Goal: Task Accomplishment & Management: Manage account settings

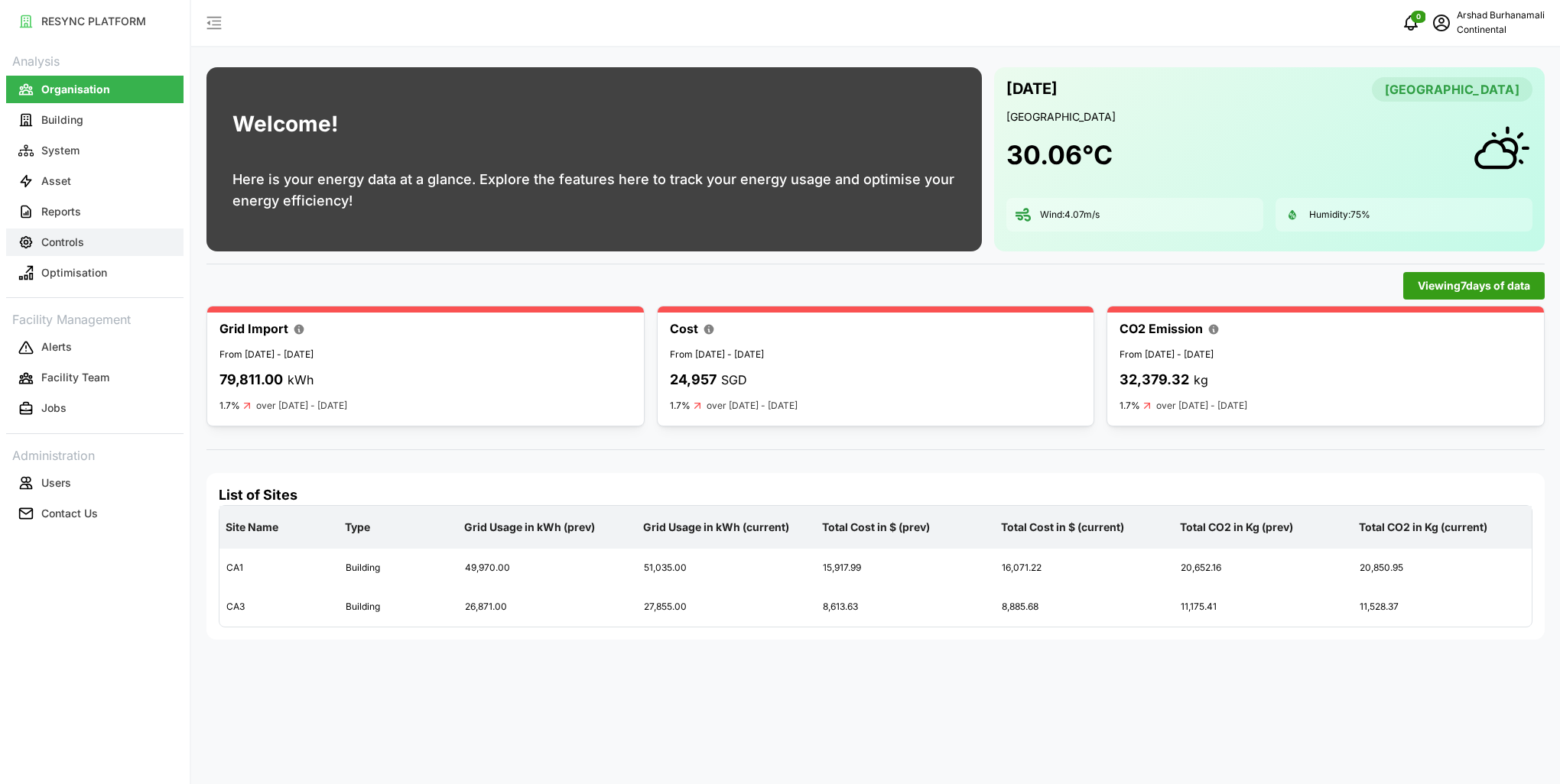
click at [68, 239] on p "Controls" at bounding box center [62, 242] width 43 height 15
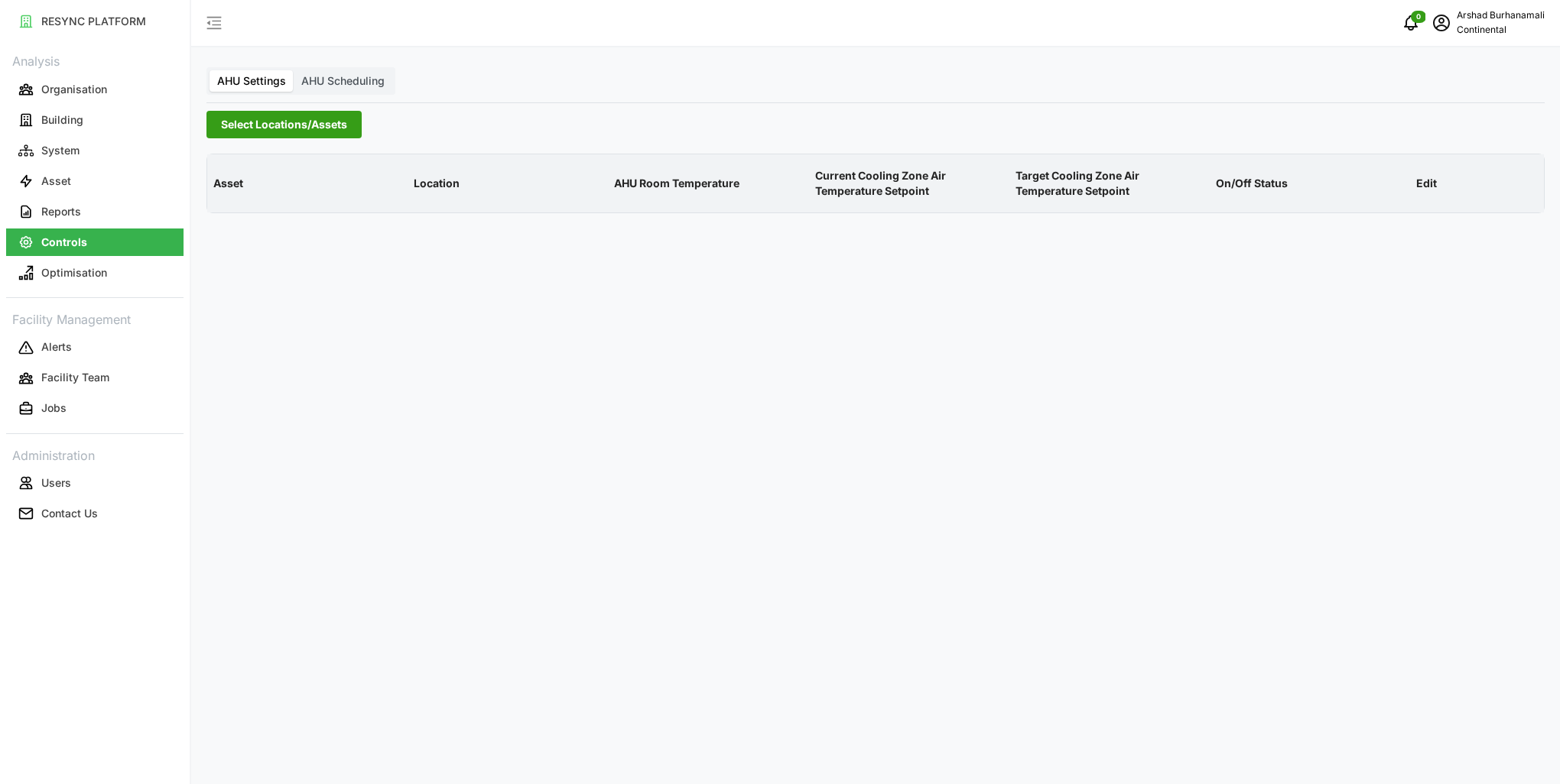
click at [261, 123] on span "Select Locations/Assets" at bounding box center [284, 124] width 126 height 26
click at [231, 197] on icon at bounding box center [227, 194] width 12 height 12
click at [252, 217] on span "Select CA1" at bounding box center [257, 216] width 10 height 10
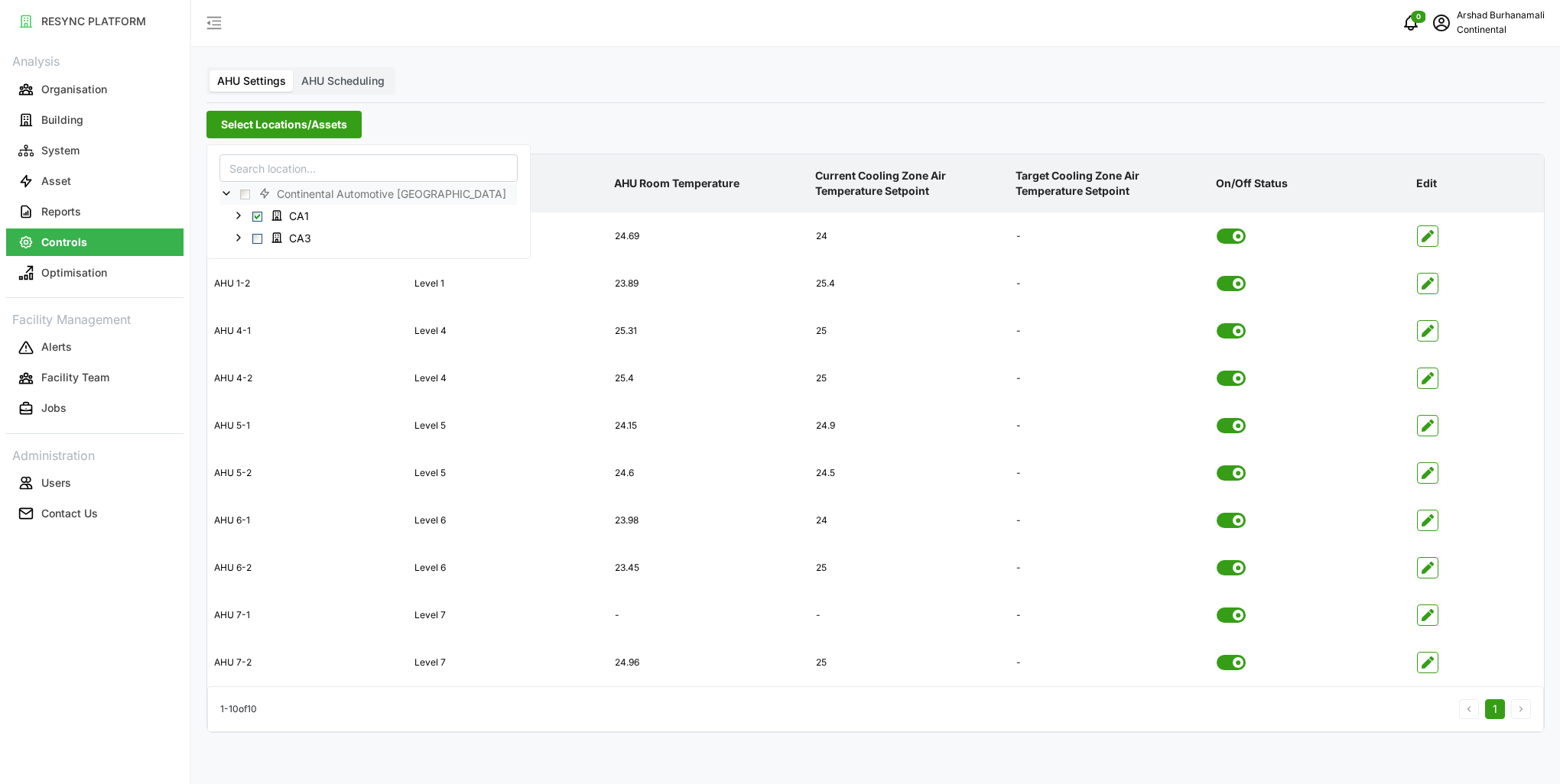
click at [660, 180] on p "AHU Room Temperature" at bounding box center [708, 183] width 195 height 40
click at [1430, 381] on icon "button" at bounding box center [1428, 378] width 12 height 12
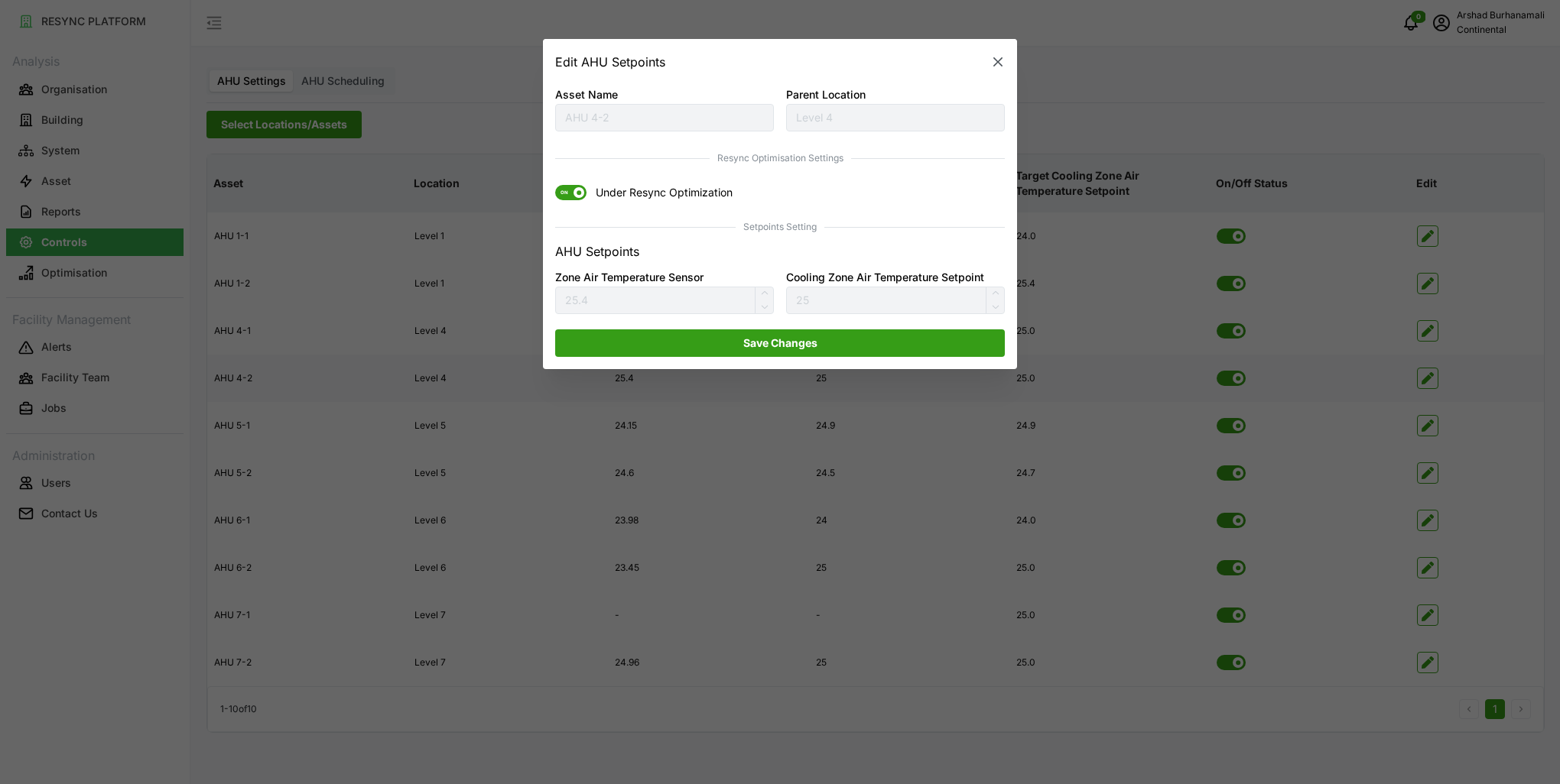
click at [562, 189] on span "ON" at bounding box center [564, 193] width 19 height 15
click at [555, 186] on input "ON Under Resync Optimization" at bounding box center [555, 186] width 0 height 0
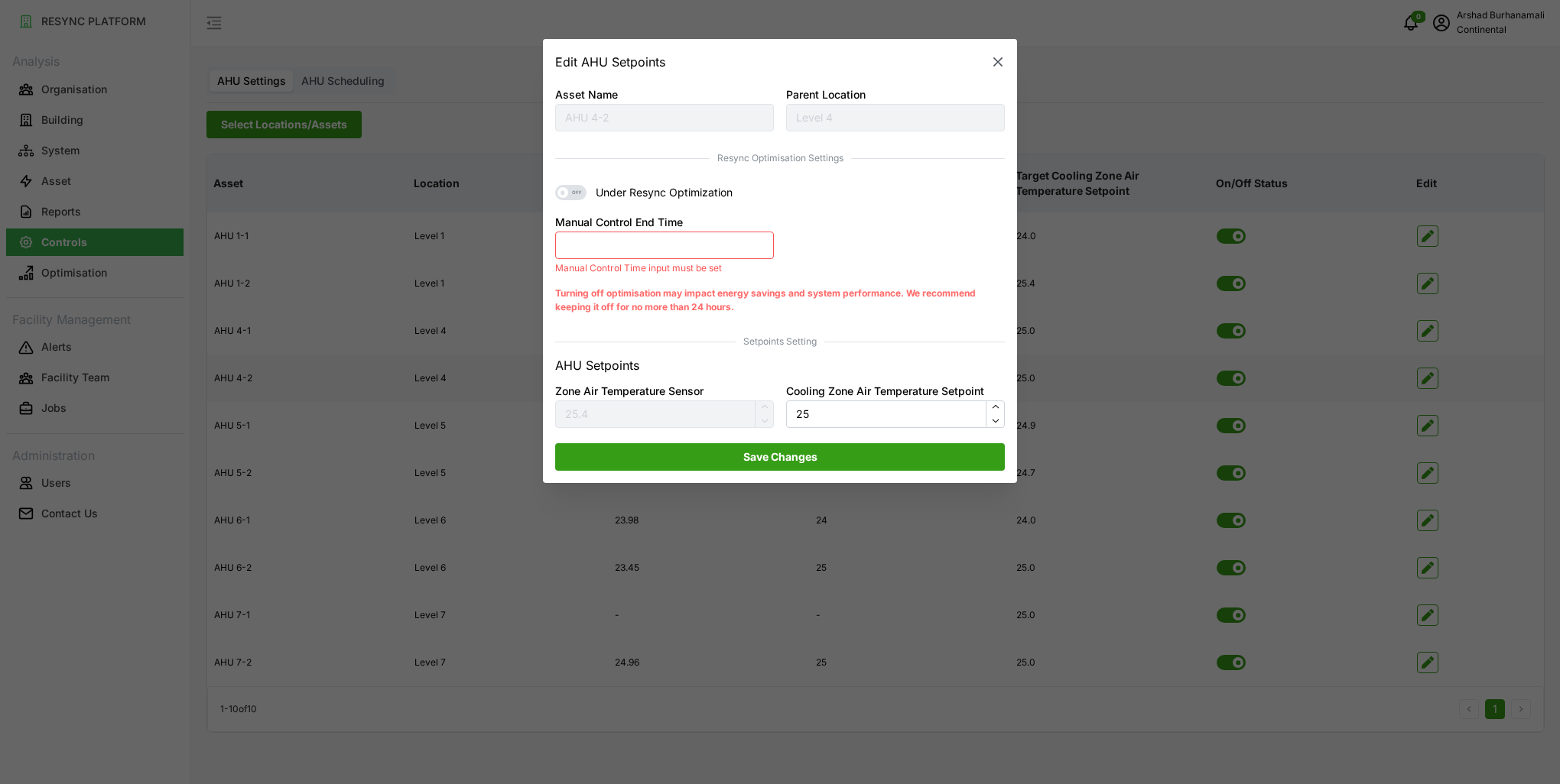
click at [633, 252] on button "Manual Control End Time" at bounding box center [665, 245] width 219 height 28
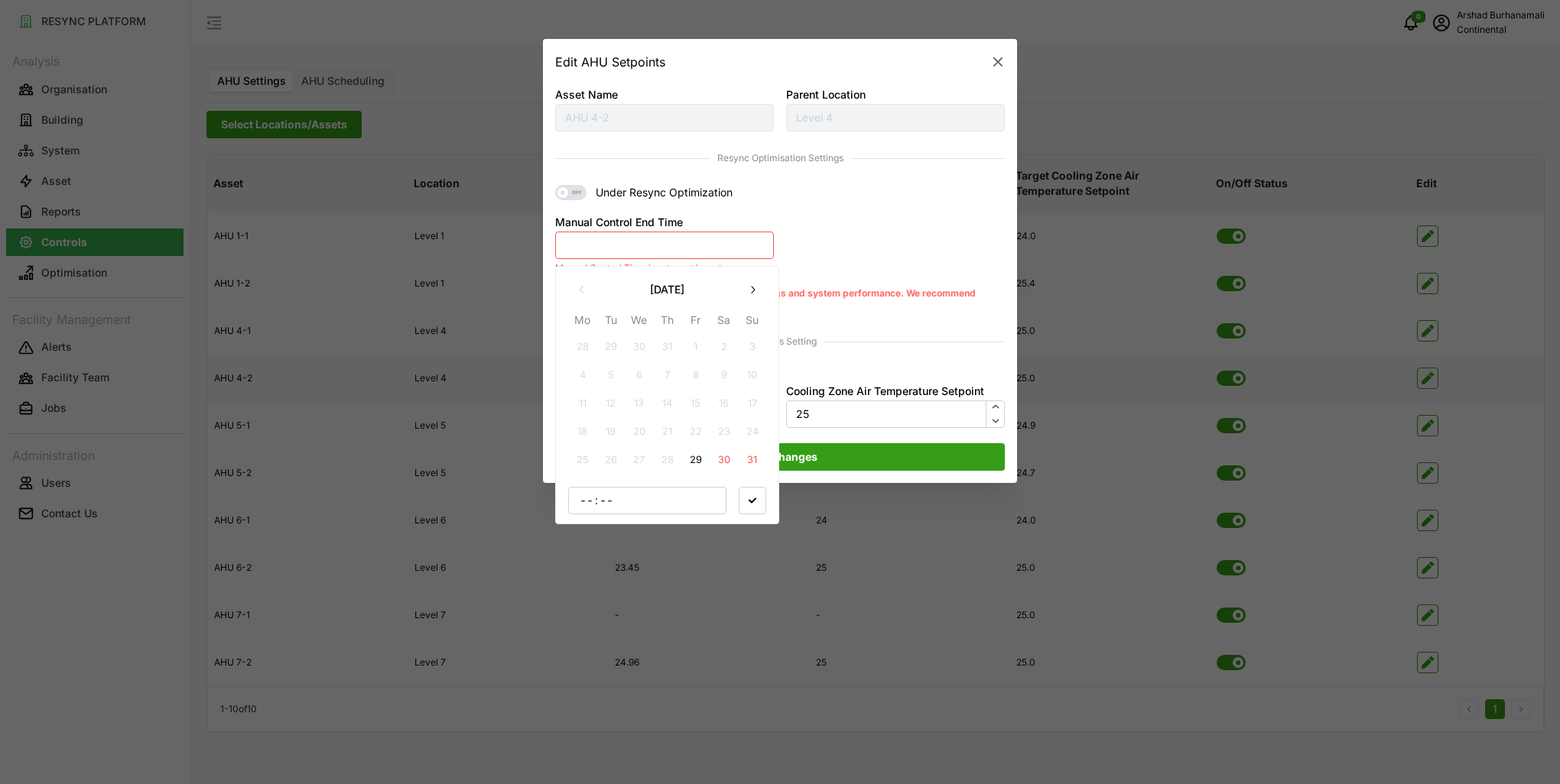
click at [693, 457] on button "29" at bounding box center [696, 460] width 28 height 28
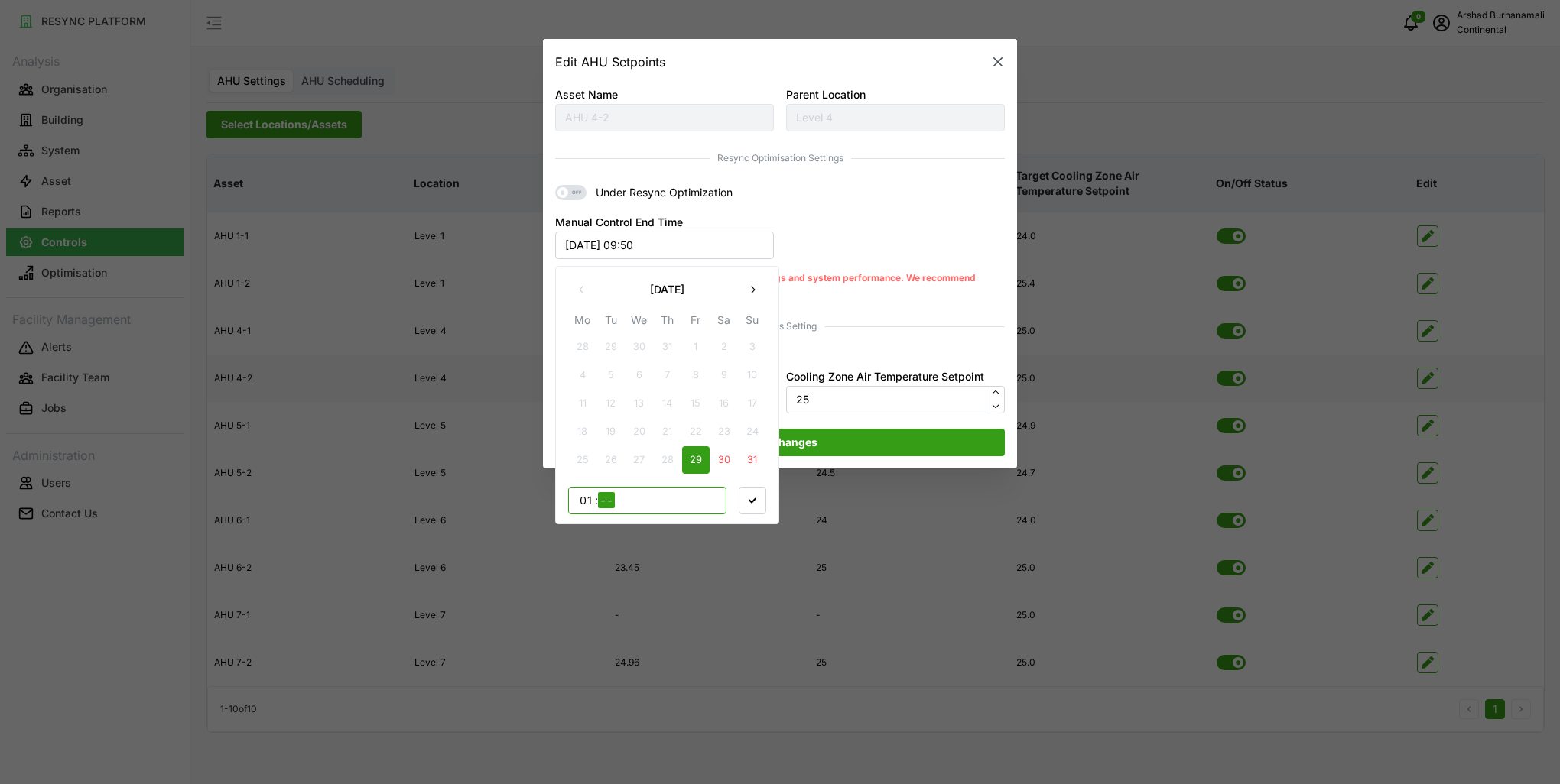
type input "16"
type input "00"
click at [759, 509] on span "button" at bounding box center [752, 499] width 26 height 26
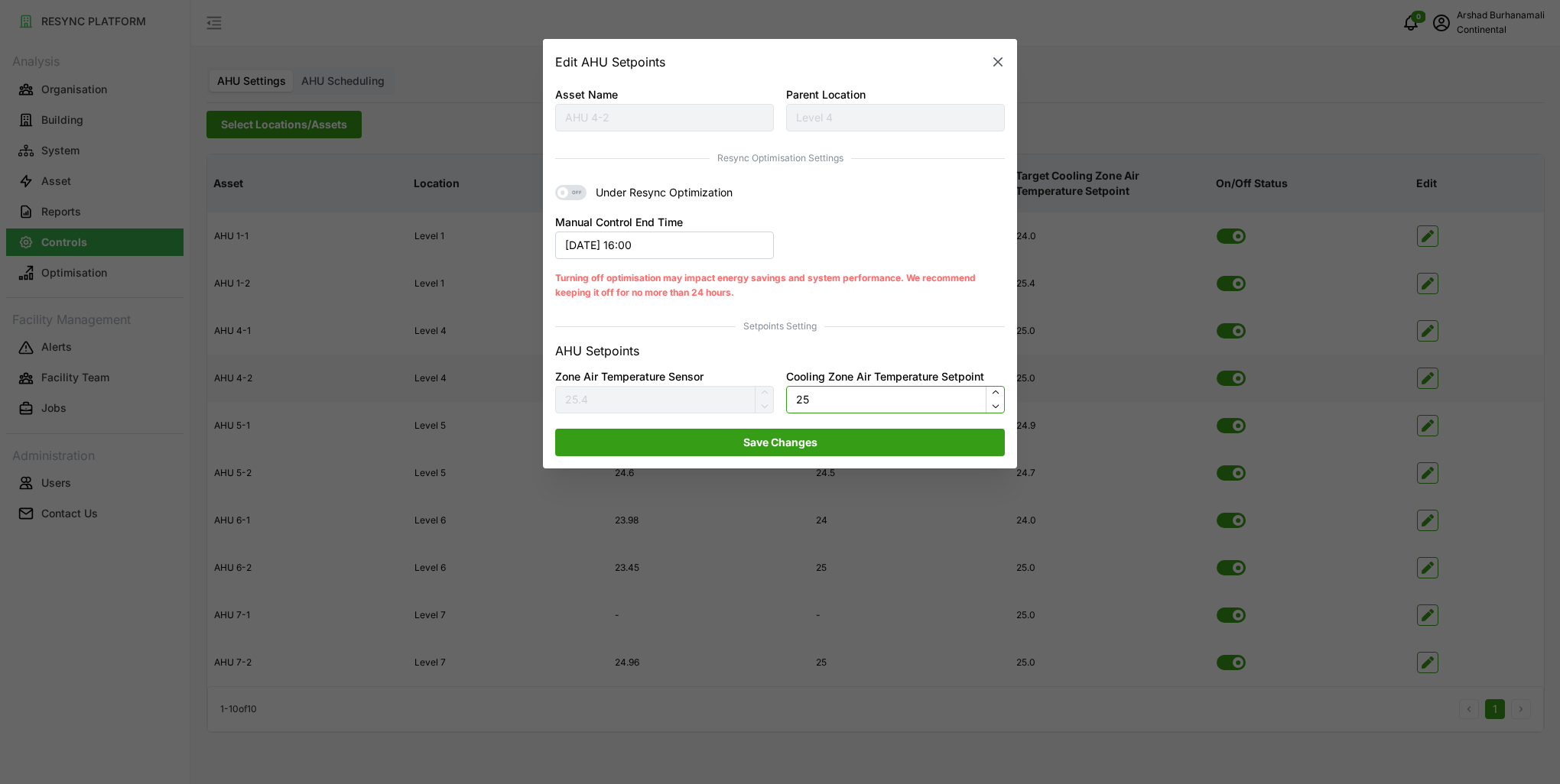
click at [832, 394] on input "25" at bounding box center [895, 400] width 219 height 28
type input "24.5"
click at [824, 448] on span "Save Changes" at bounding box center [779, 442] width 420 height 26
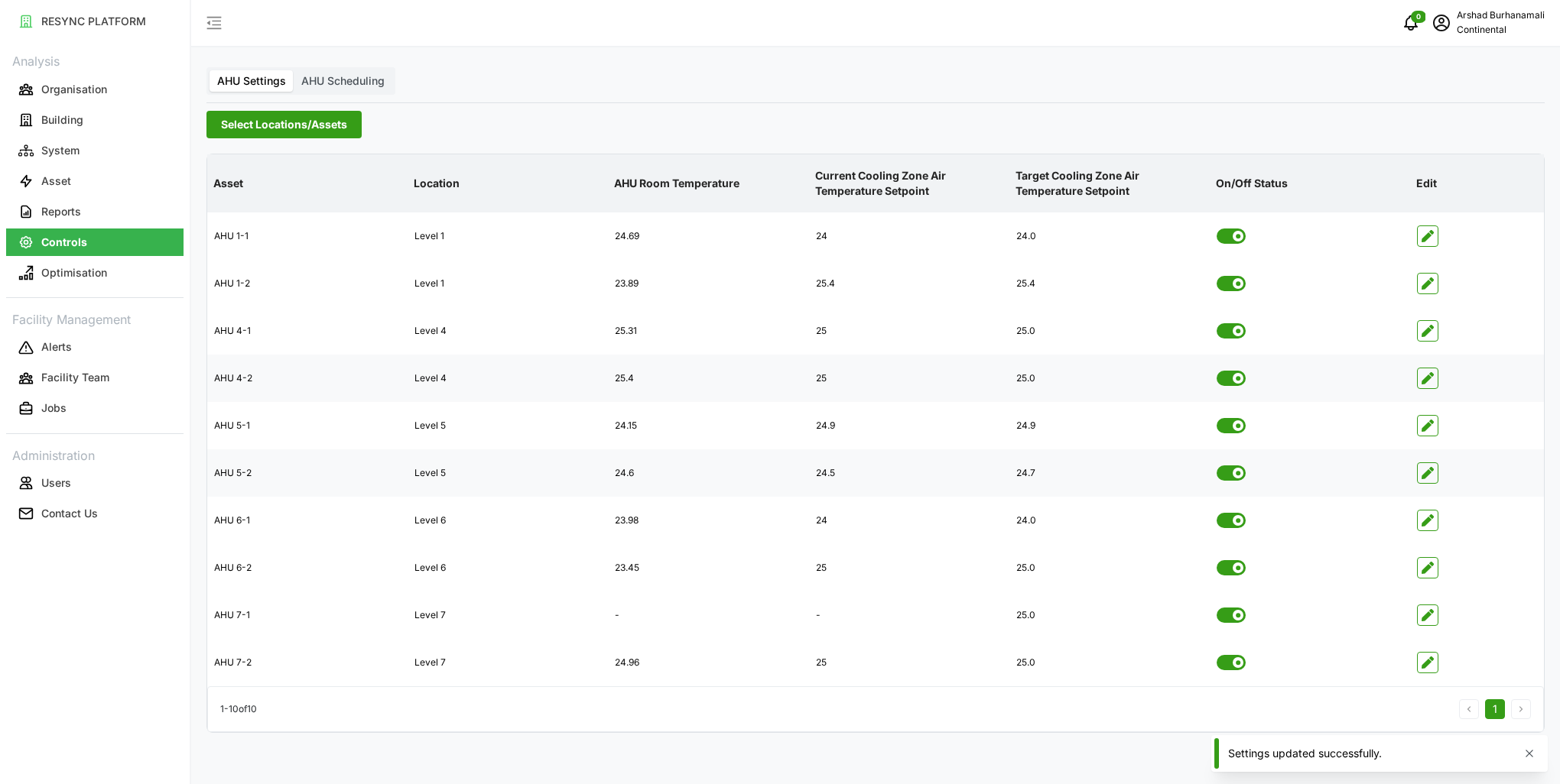
click at [1427, 475] on icon "button" at bounding box center [1428, 473] width 12 height 12
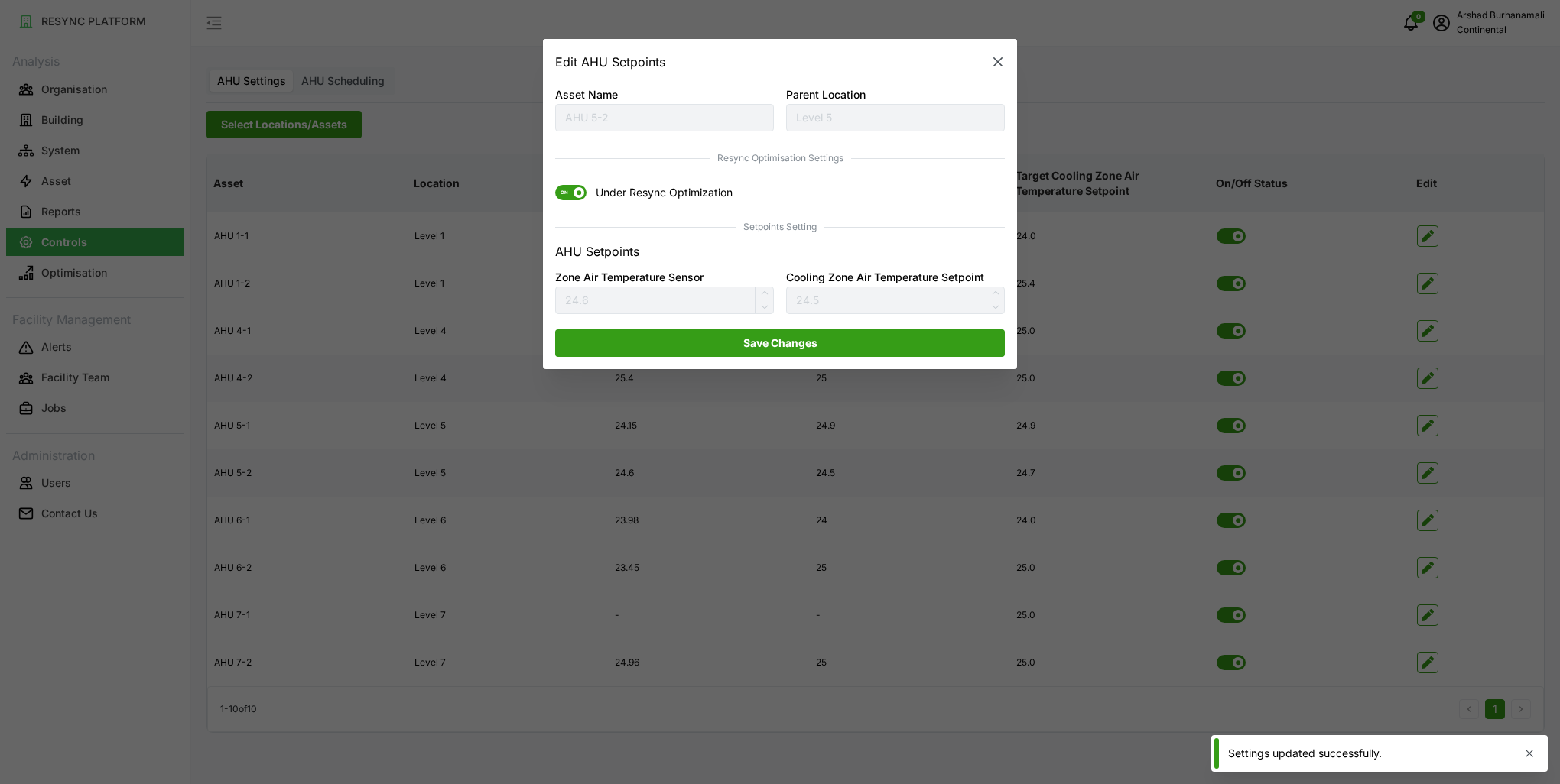
click at [566, 197] on span "ON" at bounding box center [564, 193] width 19 height 15
click at [555, 186] on input "ON Under Resync Optimization" at bounding box center [555, 186] width 0 height 0
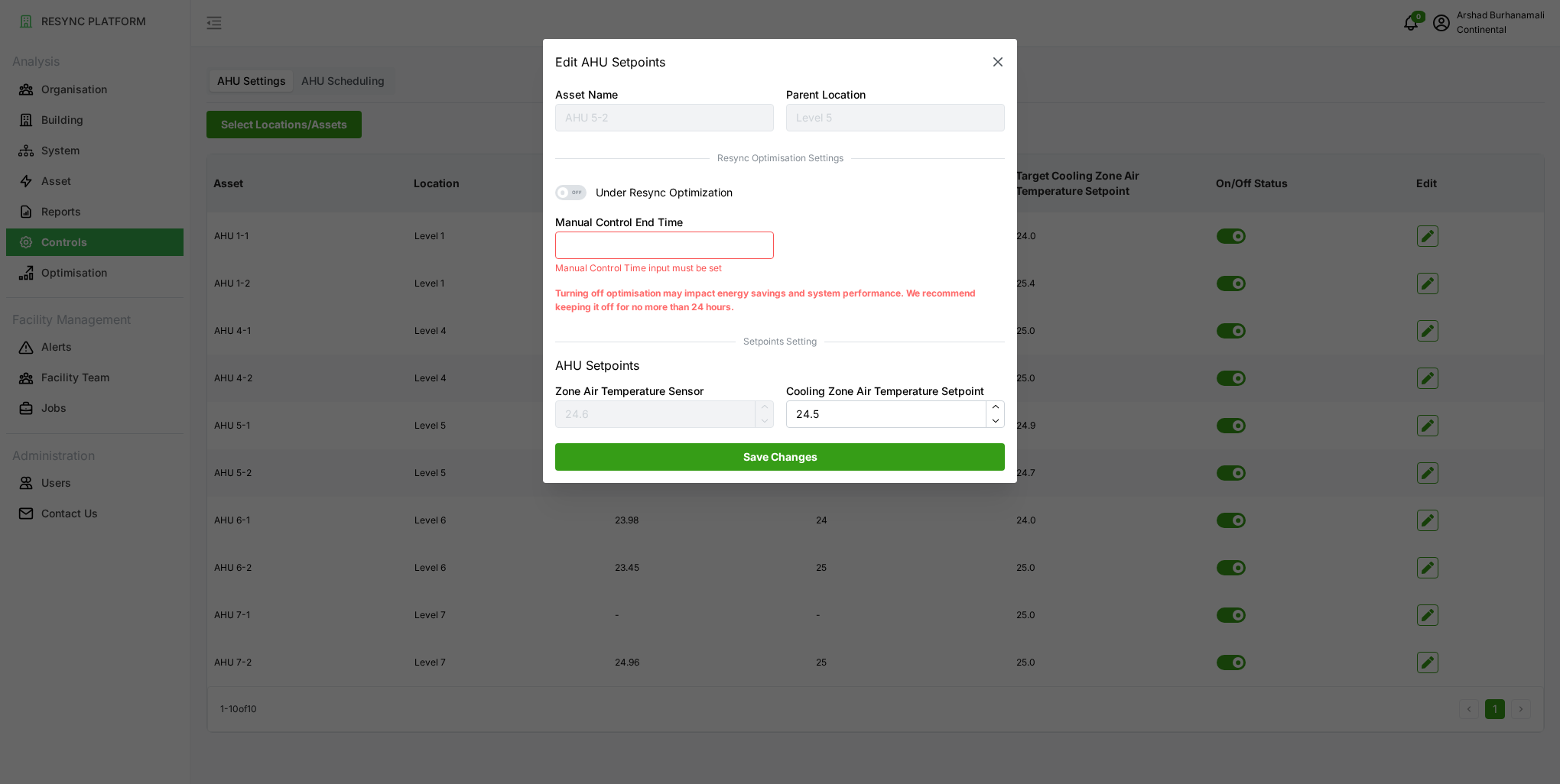
click at [651, 255] on button "Manual Control End Time" at bounding box center [665, 245] width 219 height 28
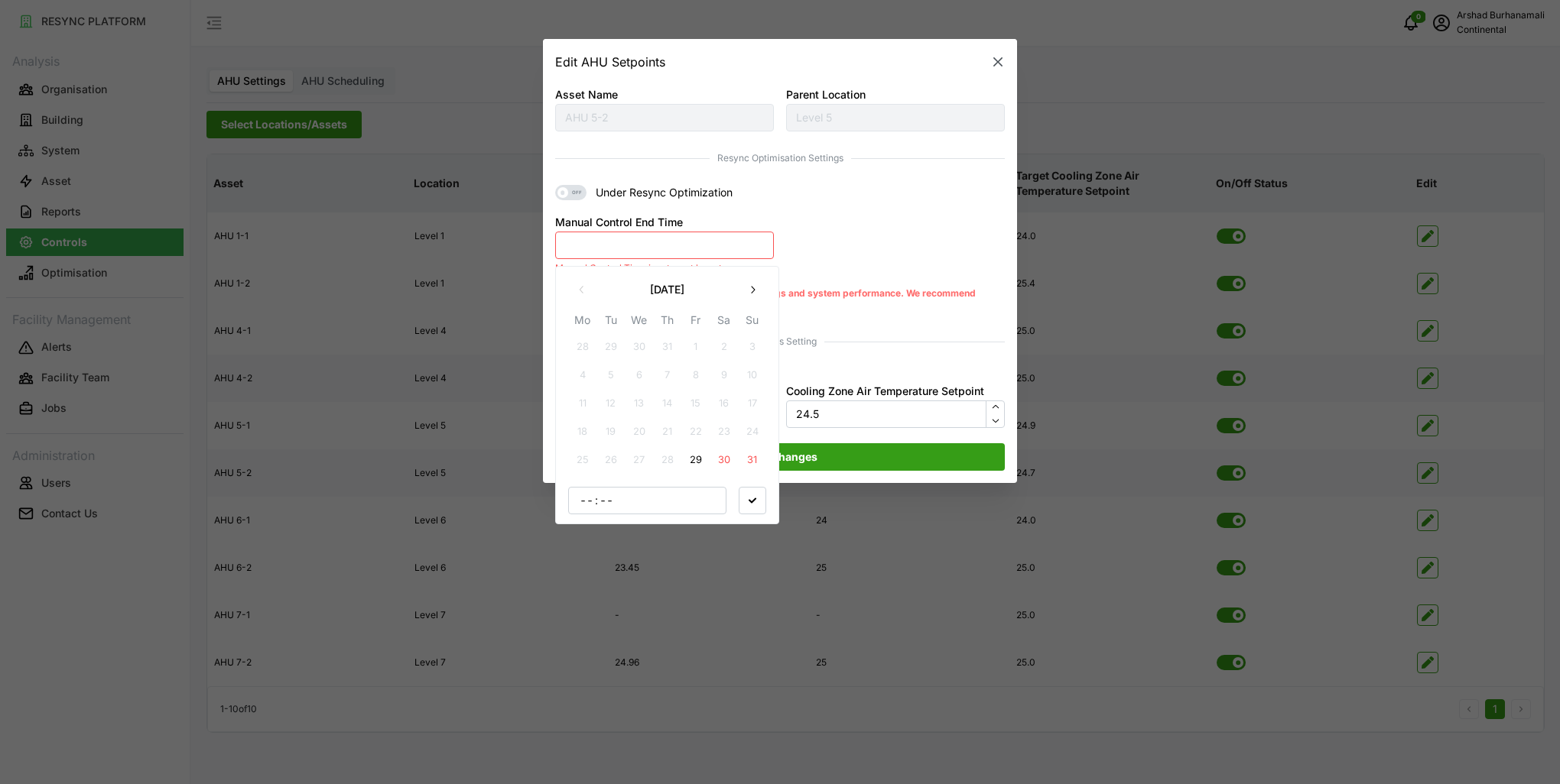
click at [711, 462] on button "30" at bounding box center [724, 460] width 28 height 28
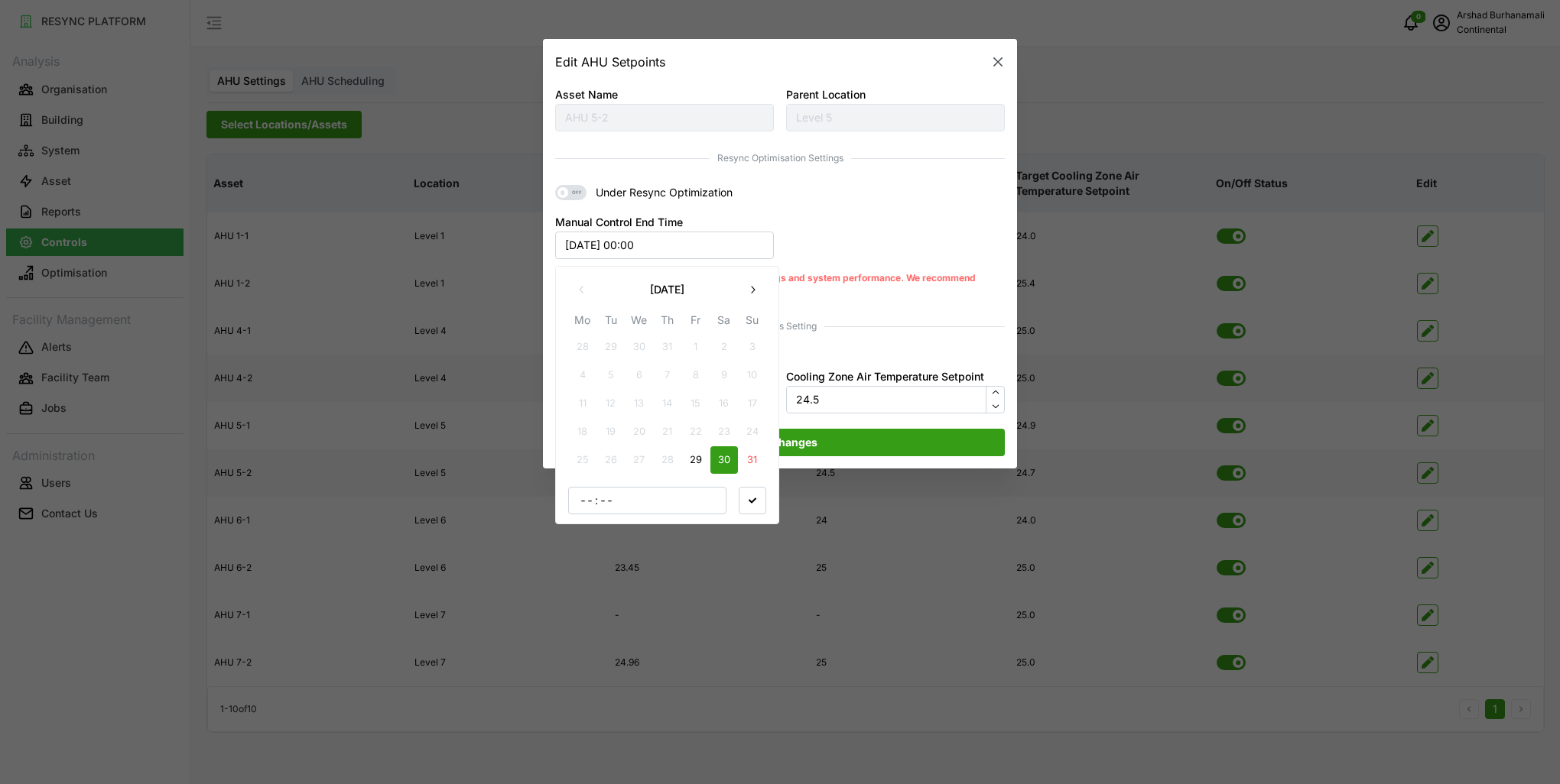
click at [705, 460] on button "29" at bounding box center [696, 460] width 28 height 28
type input "16"
type input "30"
click at [755, 496] on icon "button" at bounding box center [752, 500] width 8 height 8
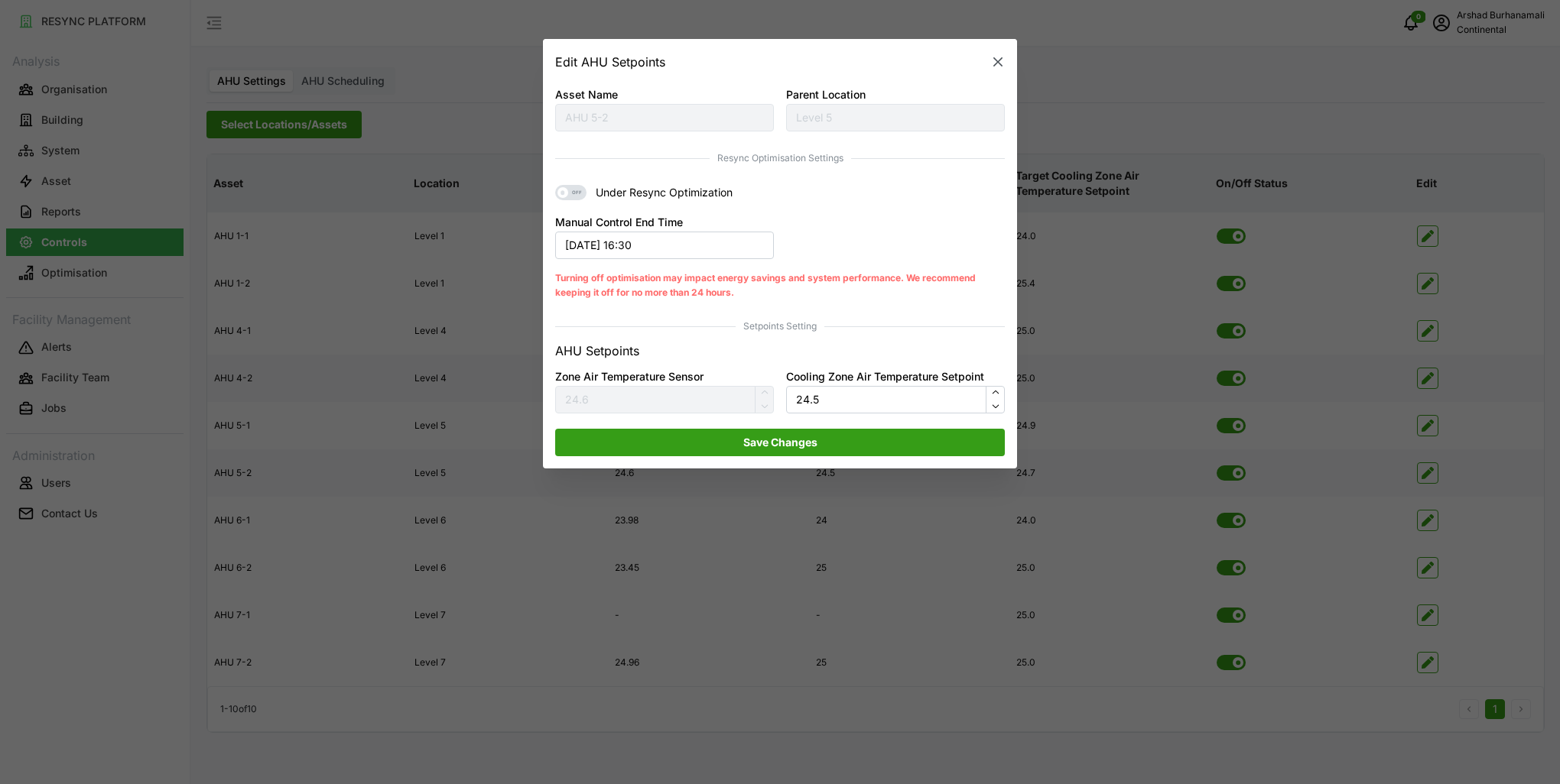
click at [832, 436] on span "Save Changes" at bounding box center [779, 442] width 420 height 26
